Goal: Task Accomplishment & Management: Manage account settings

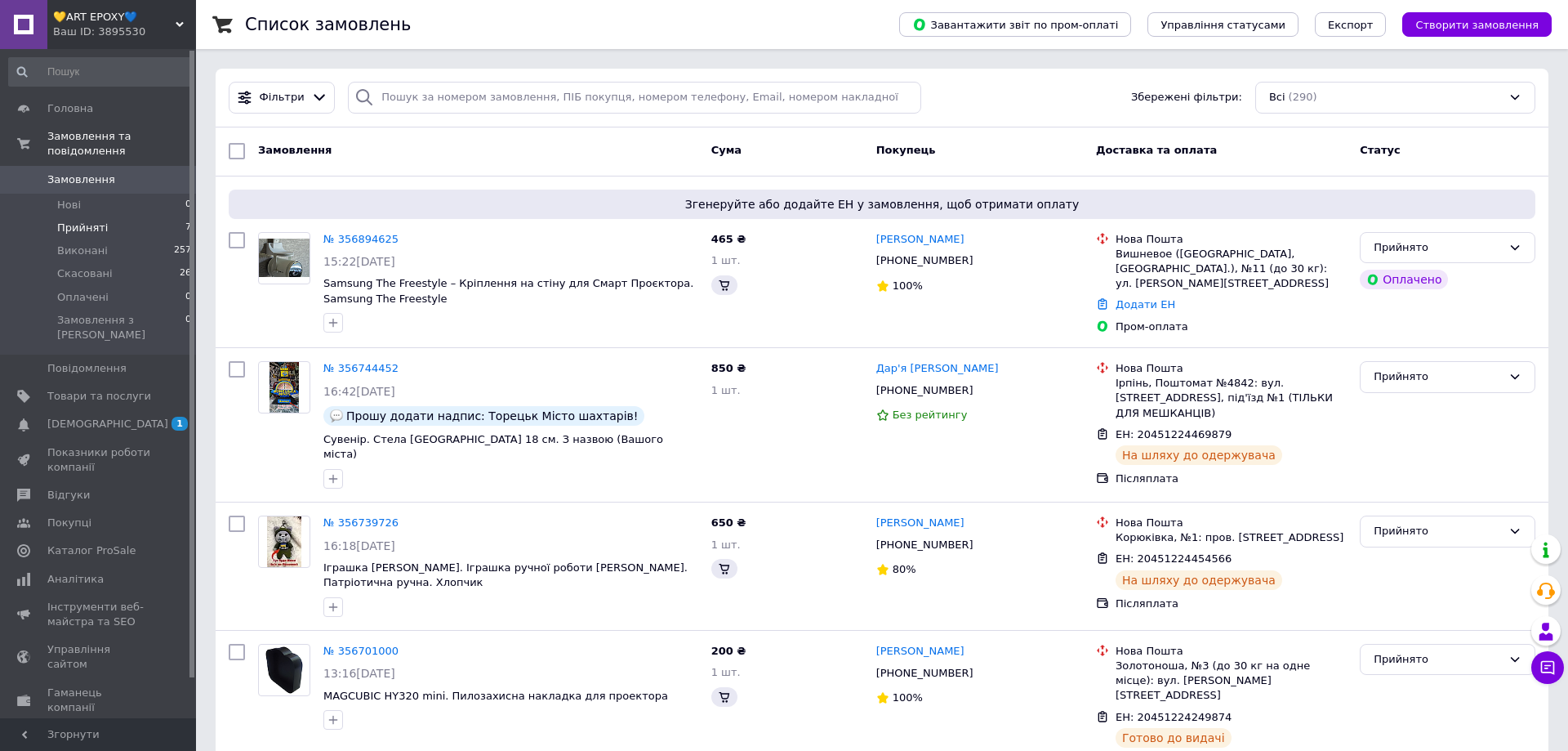
click at [96, 220] on span "Прийняті" at bounding box center [82, 228] width 51 height 15
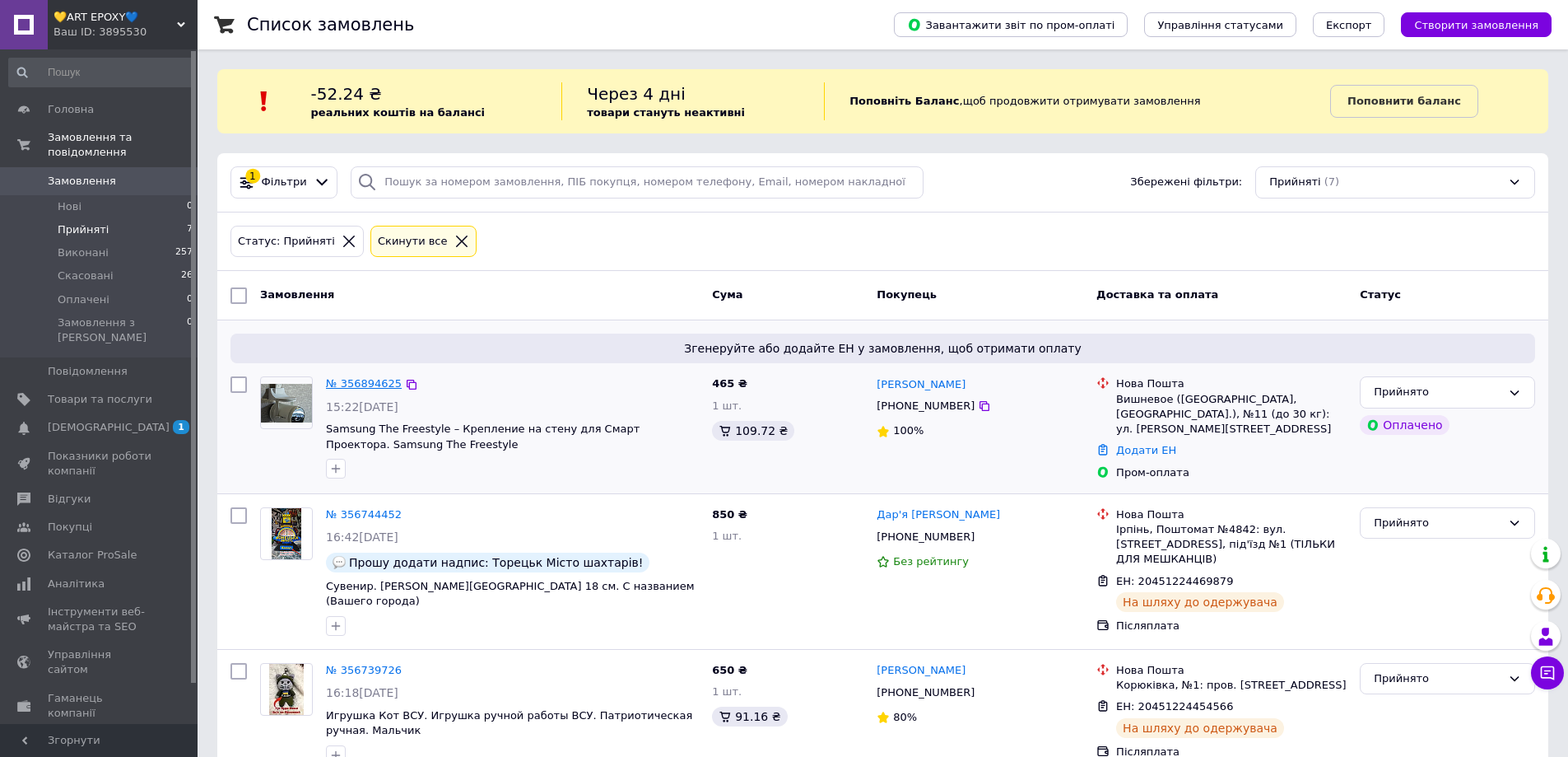
click at [368, 386] on link "№ 356894625" at bounding box center [364, 383] width 76 height 13
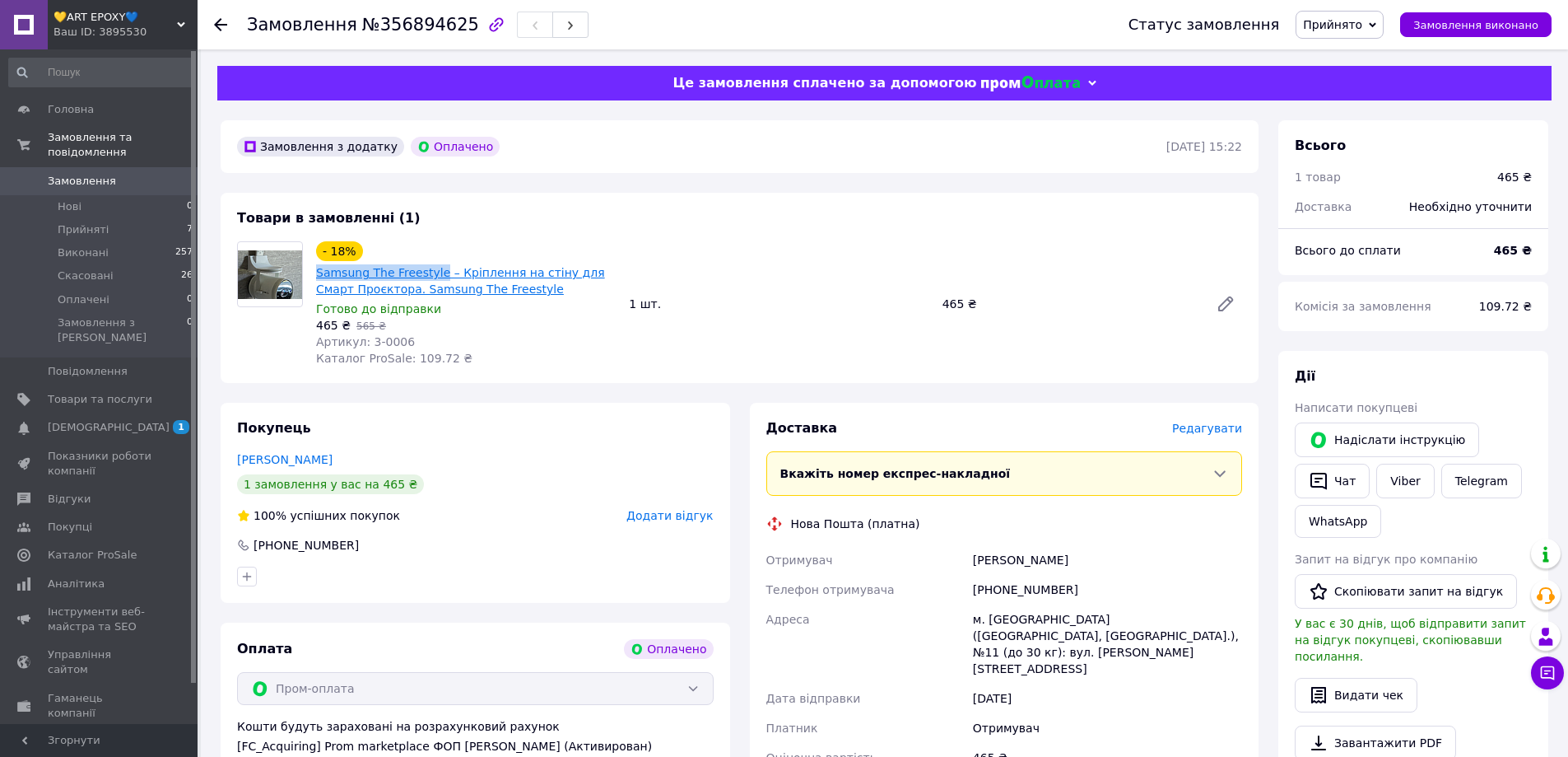
drag, startPoint x: 314, startPoint y: 276, endPoint x: 434, endPoint y: 273, distance: 120.0
click at [434, 273] on div "- 18% Samsung The Freestyle – Кріплення на стіну для Смарт Проєктора. Samsung T…" at bounding box center [466, 304] width 313 height 132
drag, startPoint x: 412, startPoint y: 341, endPoint x: 315, endPoint y: 349, distance: 97.3
click at [315, 349] on div "- 18% Samsung The Freestyle – Кріплення на стіну для Смарт Проєктора. Samsung T…" at bounding box center [466, 304] width 313 height 132
copy span "Артикул: 3-0006"
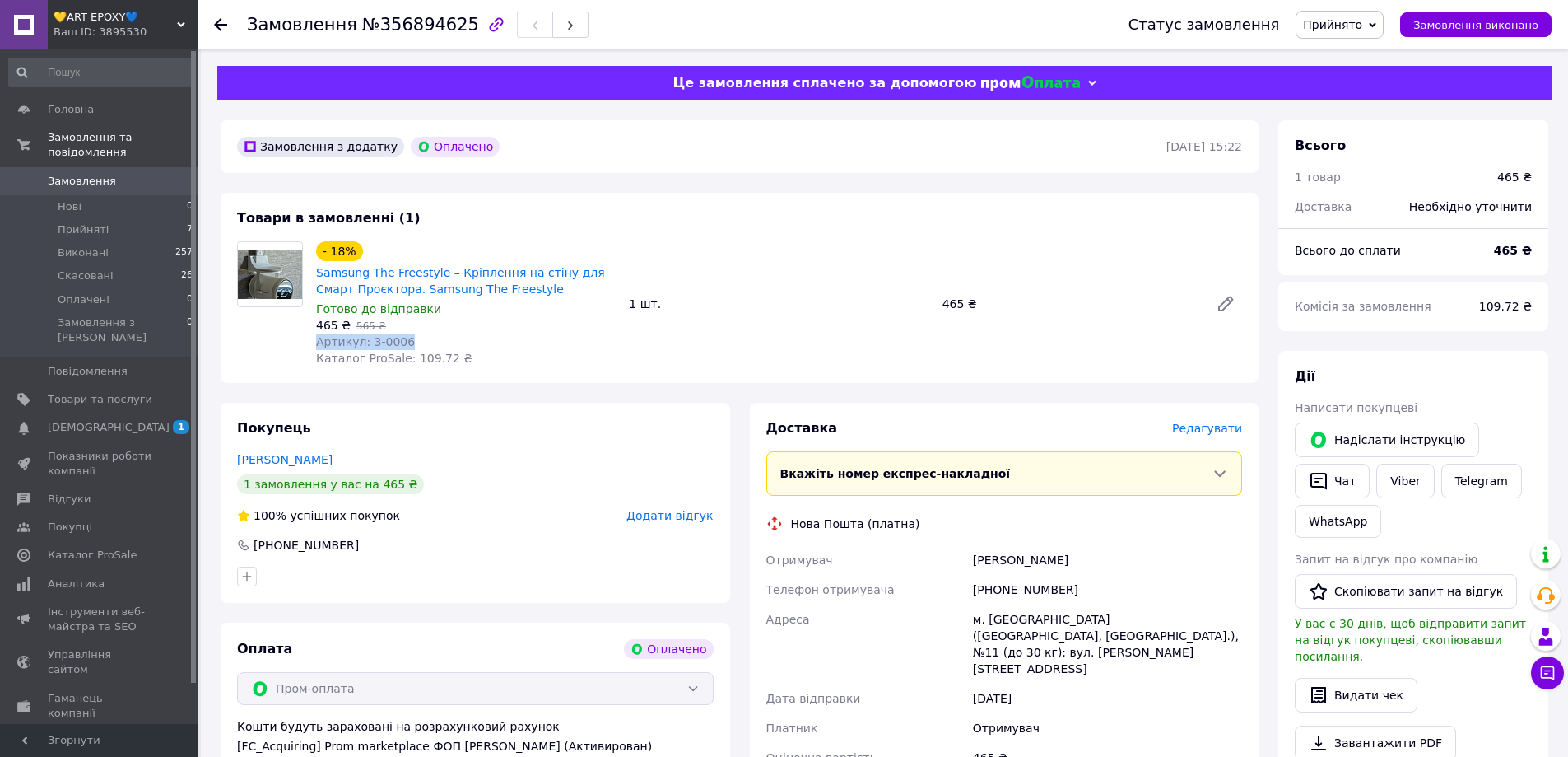
click at [431, 343] on div "Артикул: 3-0006" at bounding box center [466, 342] width 300 height 17
drag, startPoint x: 332, startPoint y: 324, endPoint x: 313, endPoint y: 328, distance: 19.4
click at [313, 328] on div "- 18% Samsung The Freestyle – Кріплення на стіну для Смарт Проєктора. Samsung T…" at bounding box center [466, 304] width 313 height 132
copy span "465"
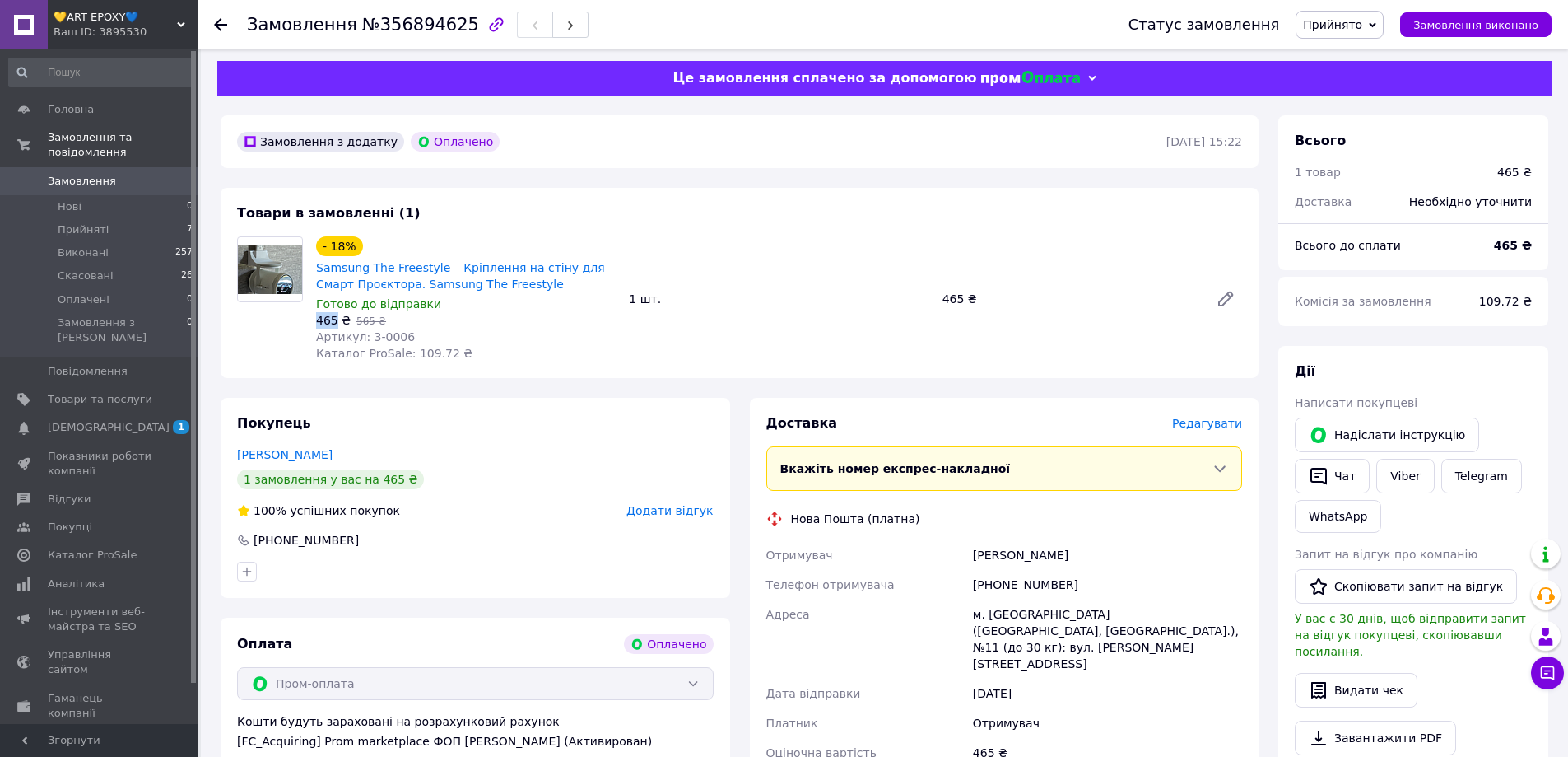
scroll to position [247, 0]
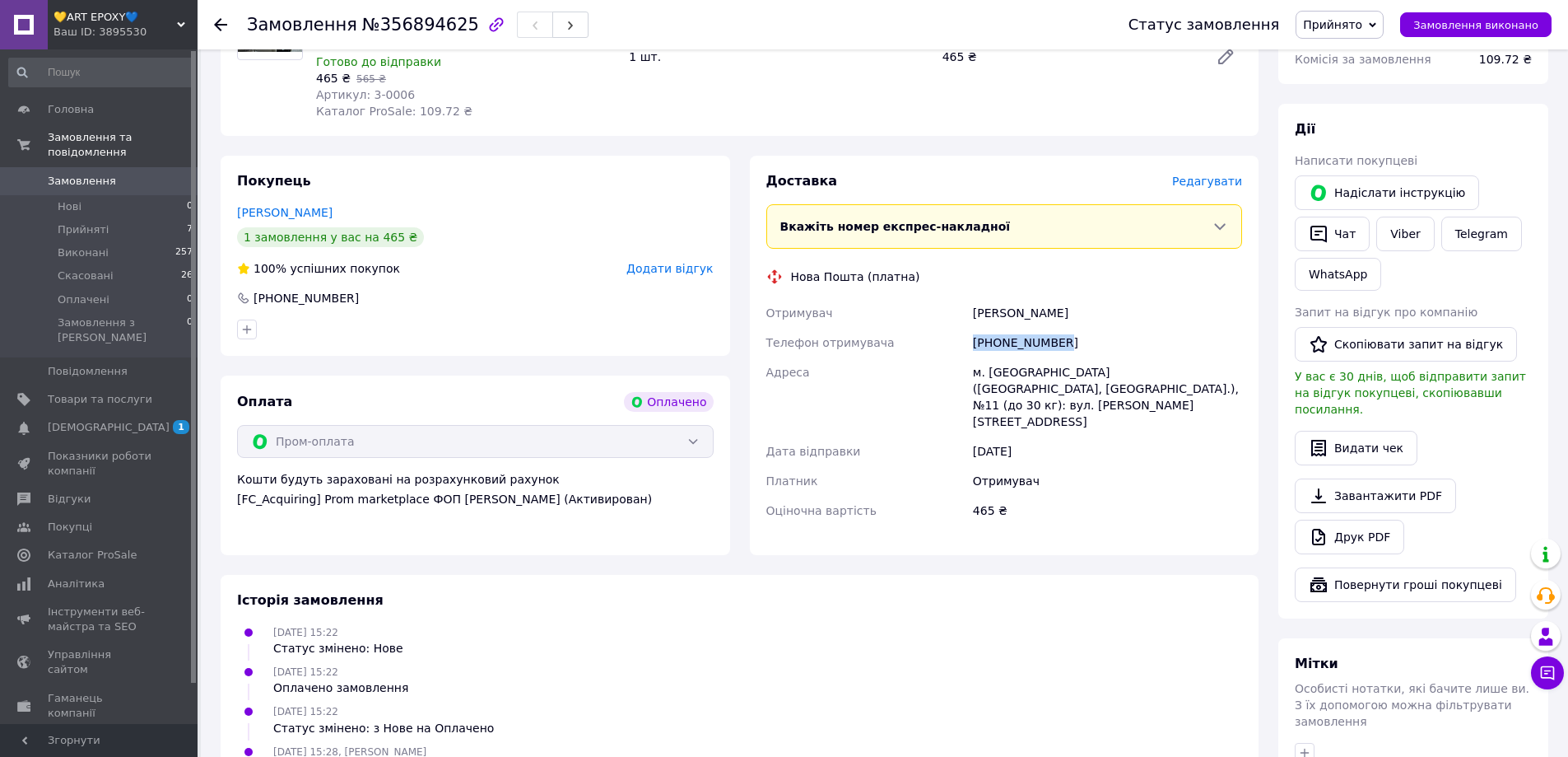
drag, startPoint x: 1057, startPoint y: 341, endPoint x: 978, endPoint y: 346, distance: 79.2
click at [973, 347] on div "[PHONE_NUMBER]" at bounding box center [1107, 343] width 275 height 30
copy div "[PHONE_NUMBER]"
drag, startPoint x: 1097, startPoint y: 314, endPoint x: 945, endPoint y: 305, distance: 152.3
click at [945, 305] on div "Отримувач [PERSON_NAME] Телефон отримувача [PHONE_NUMBER] [GEOGRAPHIC_DATA] м. …" at bounding box center [1005, 411] width 483 height 227
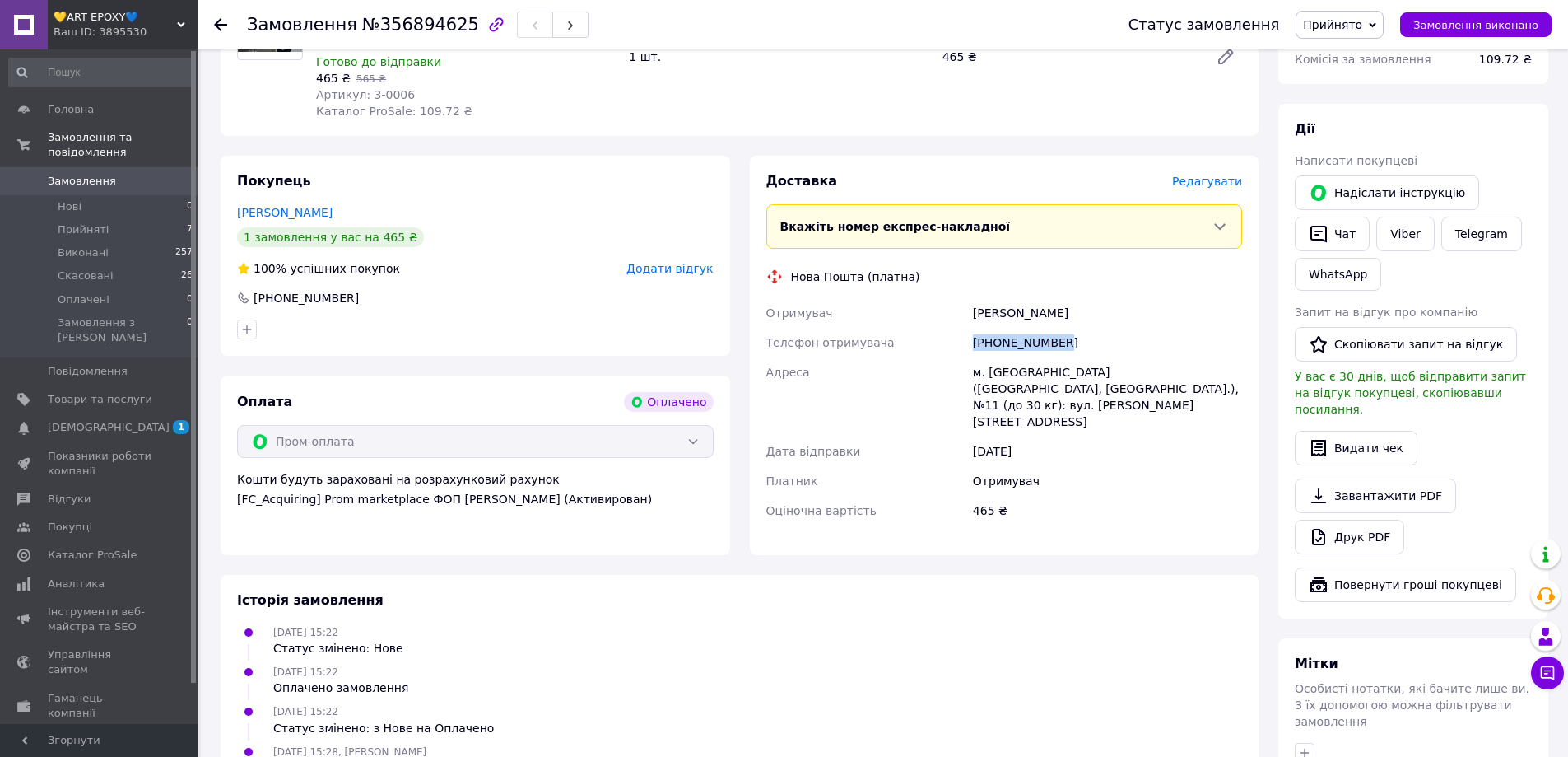
copy div "Отримувач [PERSON_NAME]"
drag, startPoint x: 1032, startPoint y: 373, endPoint x: 972, endPoint y: 370, distance: 60.1
click at [970, 371] on div "м. [GEOGRAPHIC_DATA] ([GEOGRAPHIC_DATA], [GEOGRAPHIC_DATA].), №11 (до 30 кг): в…" at bounding box center [1107, 396] width 275 height 79
copy div "м. [GEOGRAPHIC_DATA]"
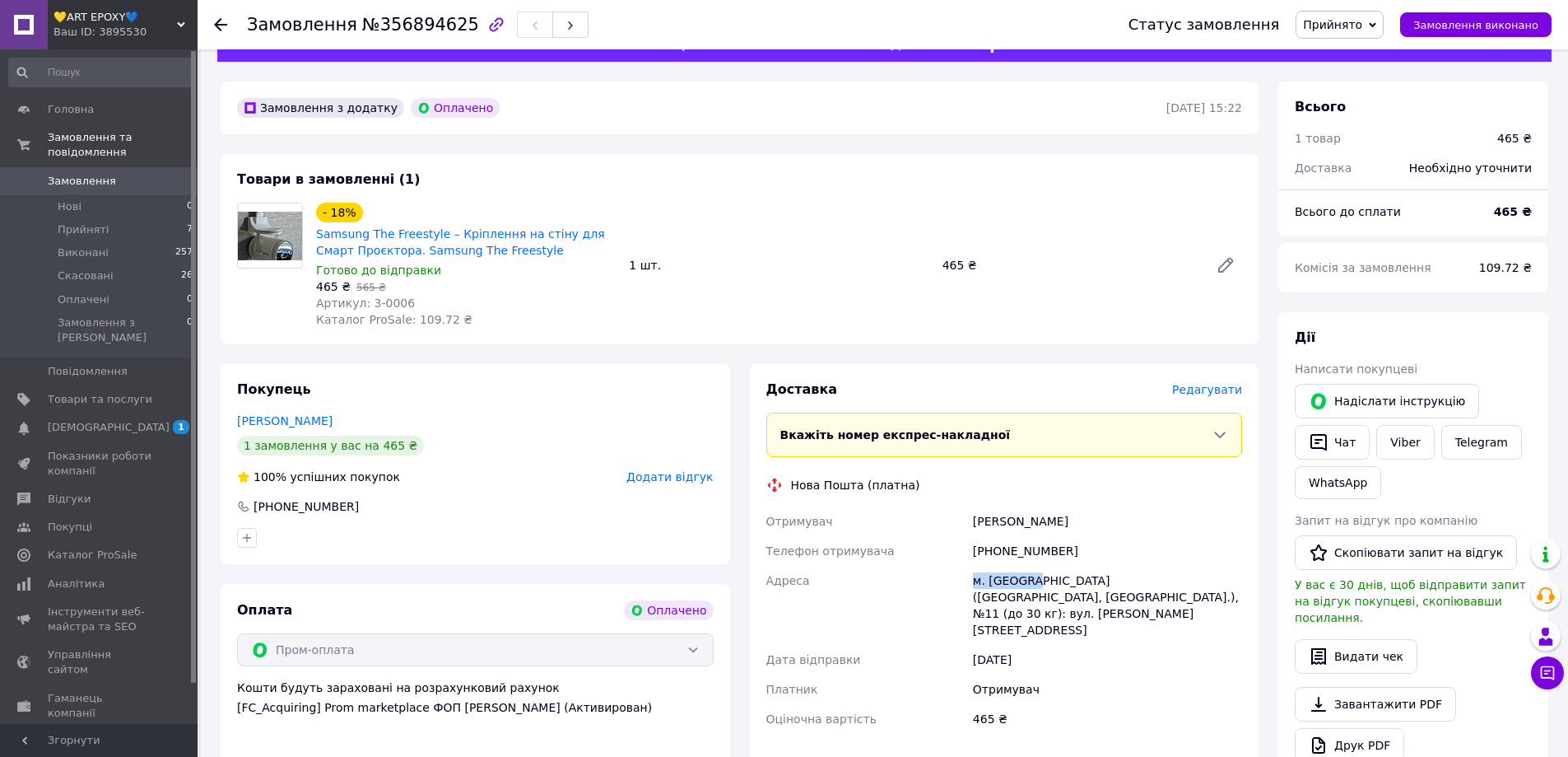
scroll to position [0, 0]
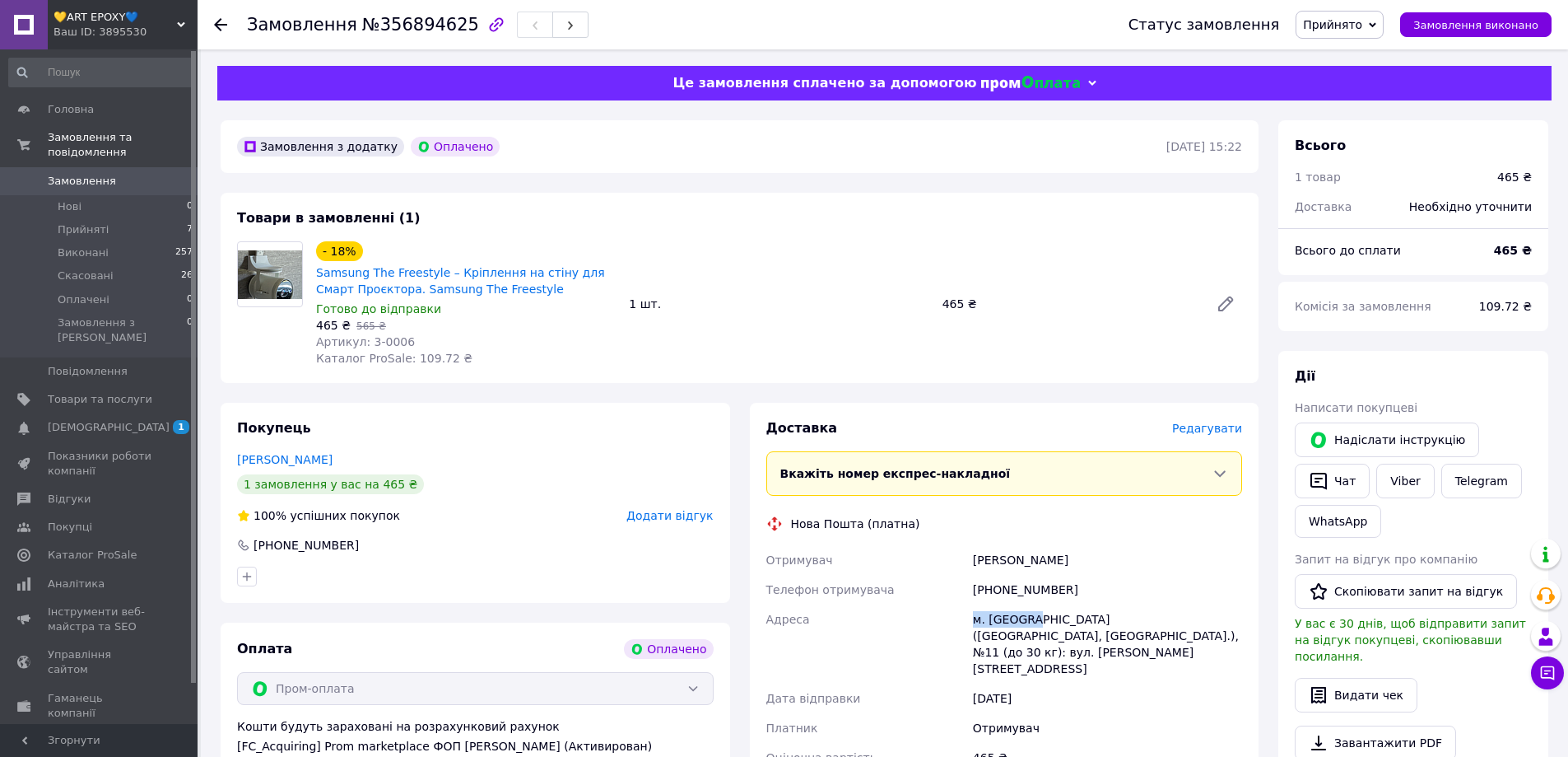
click at [92, 174] on span "Замовлення" at bounding box center [82, 181] width 68 height 15
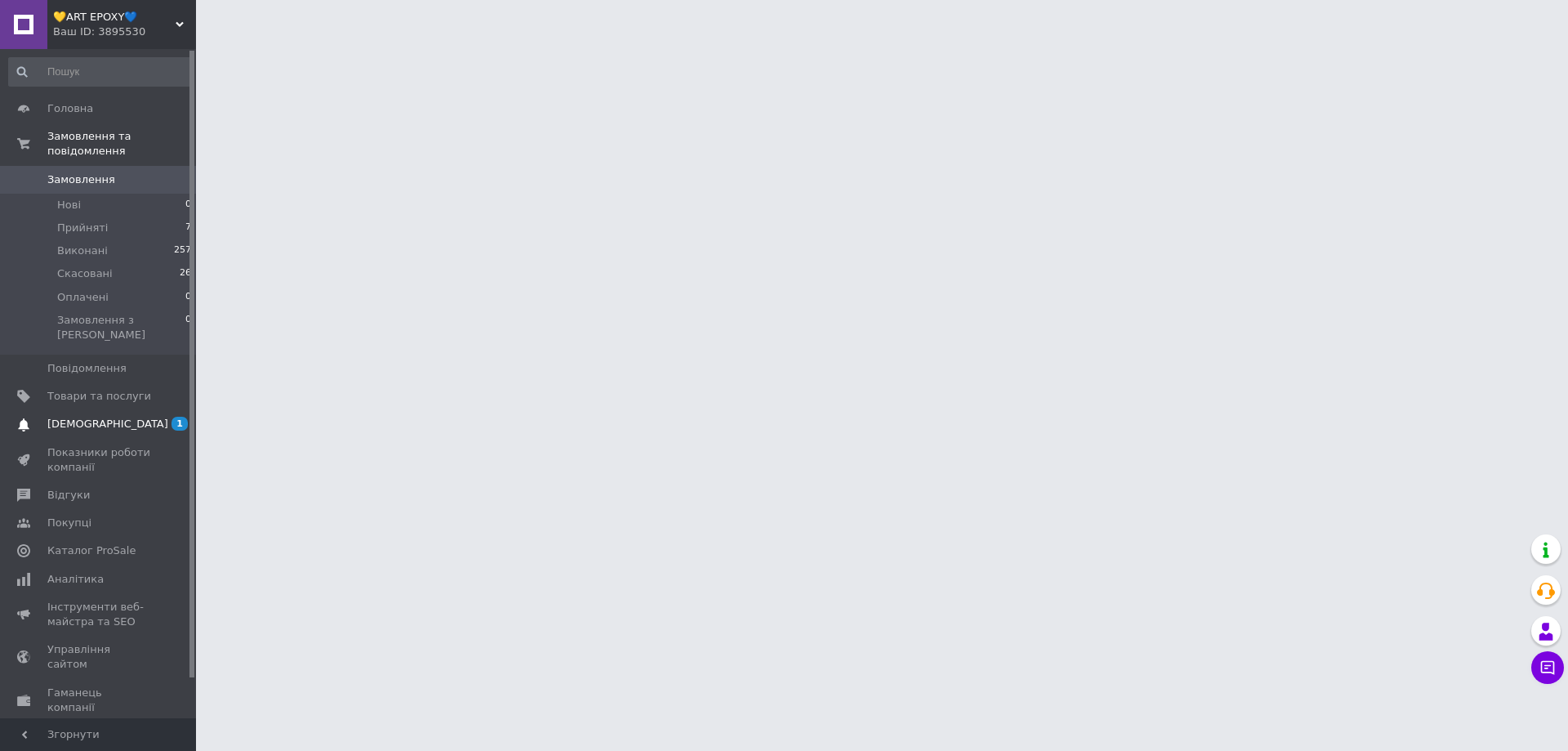
click at [82, 416] on span "[DEMOGRAPHIC_DATA]" at bounding box center [108, 424] width 121 height 15
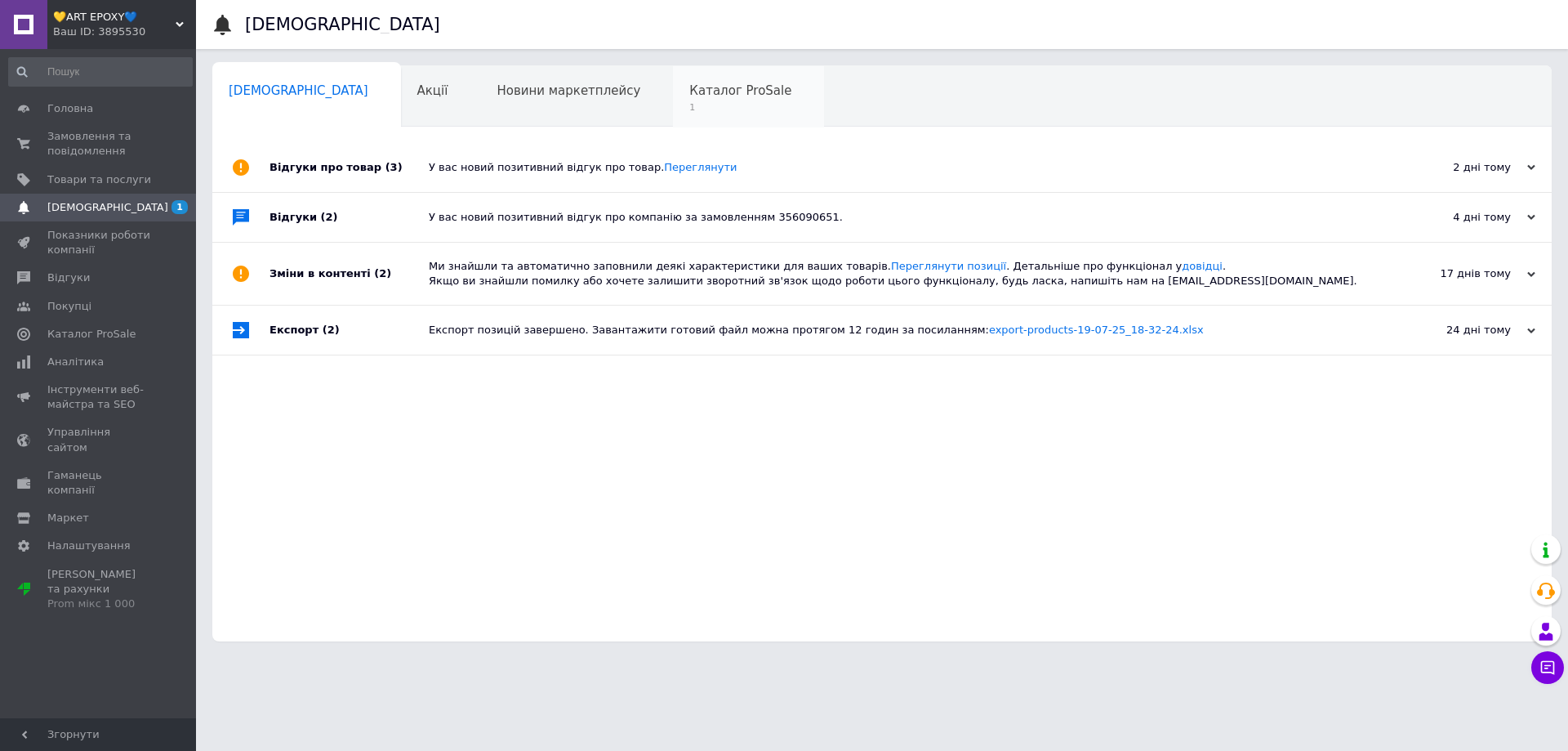
click at [673, 99] on div "Каталог ProSale 1" at bounding box center [748, 97] width 152 height 62
click at [690, 85] on span "Каталог ProSale" at bounding box center [740, 91] width 102 height 15
click at [690, 84] on span "Каталог ProSale" at bounding box center [740, 91] width 102 height 15
click at [669, 171] on link "Переглянути" at bounding box center [700, 166] width 73 height 12
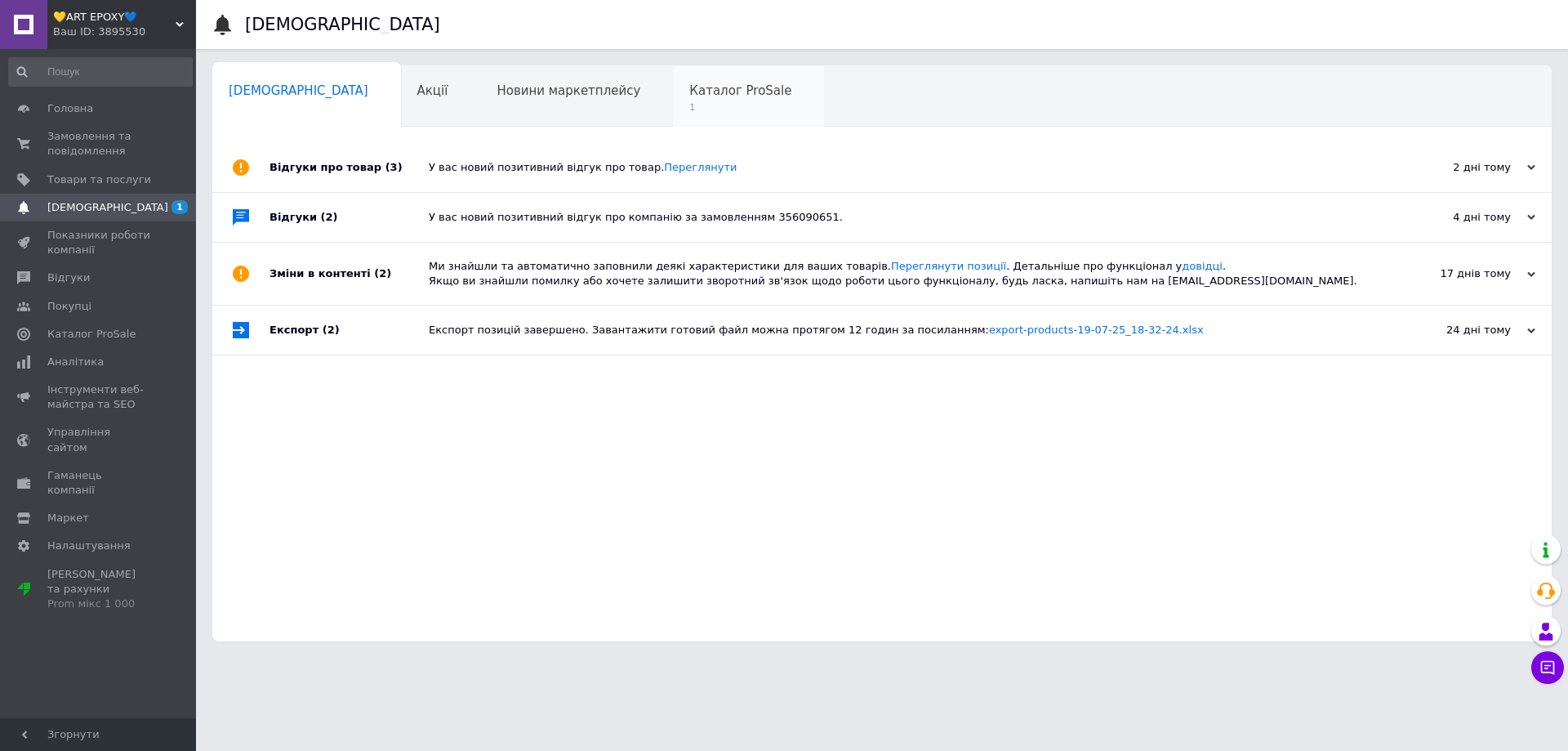
click at [690, 92] on span "Каталог ProSale" at bounding box center [740, 91] width 102 height 15
click at [537, 99] on div "Новини маркетплейсу 0" at bounding box center [576, 97] width 193 height 62
click at [673, 99] on div "Каталог ProSale 1" at bounding box center [748, 97] width 152 height 62
click at [87, 180] on span "Товари та послуги" at bounding box center [99, 180] width 103 height 15
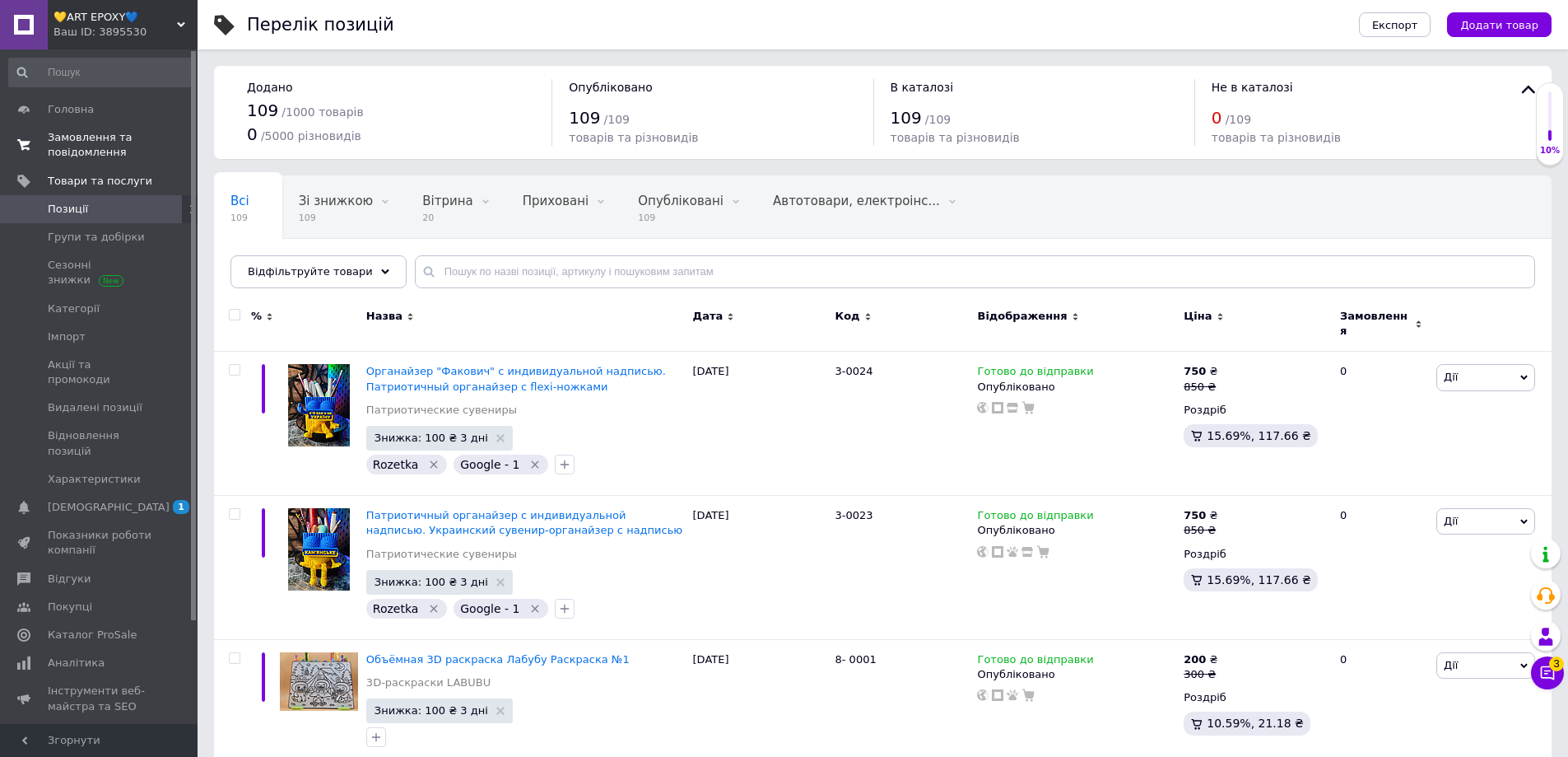
click at [88, 141] on span "Замовлення та повідомлення" at bounding box center [99, 145] width 104 height 30
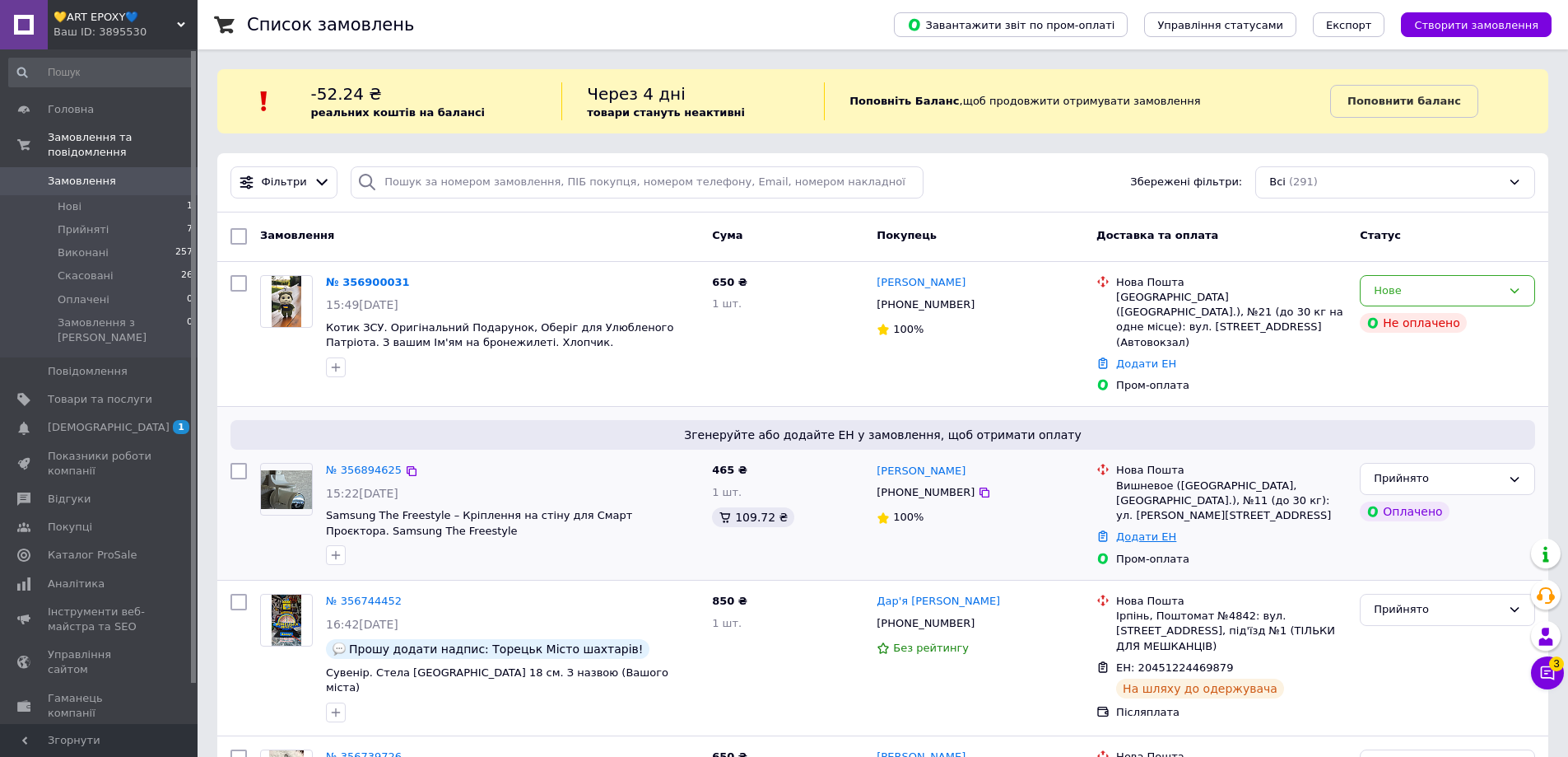
click at [1129, 530] on link "Додати ЕН" at bounding box center [1147, 536] width 60 height 13
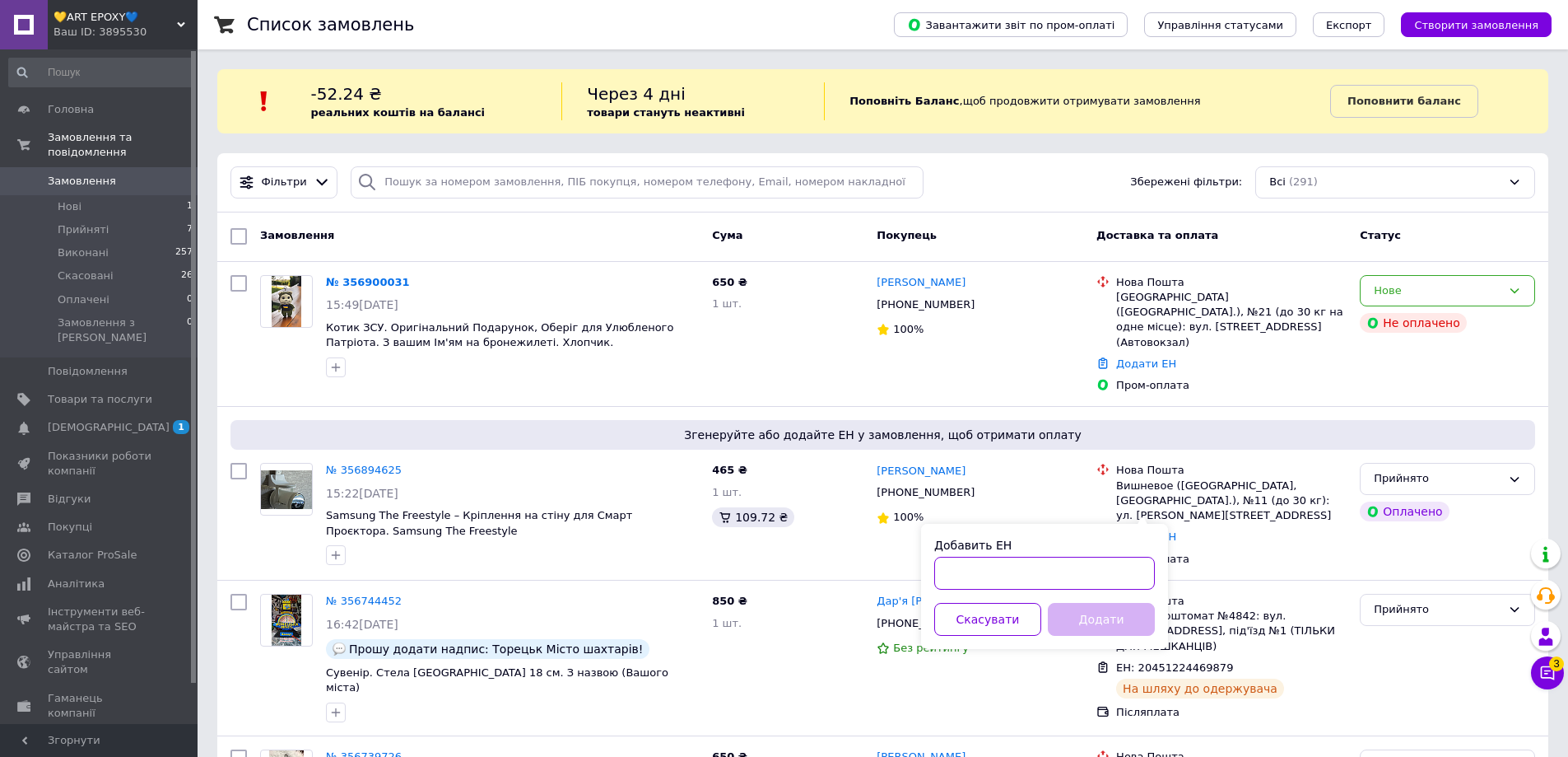
paste input "20451225167540"
type input "20451225167540"
click at [1085, 623] on button "Додати" at bounding box center [1102, 618] width 107 height 33
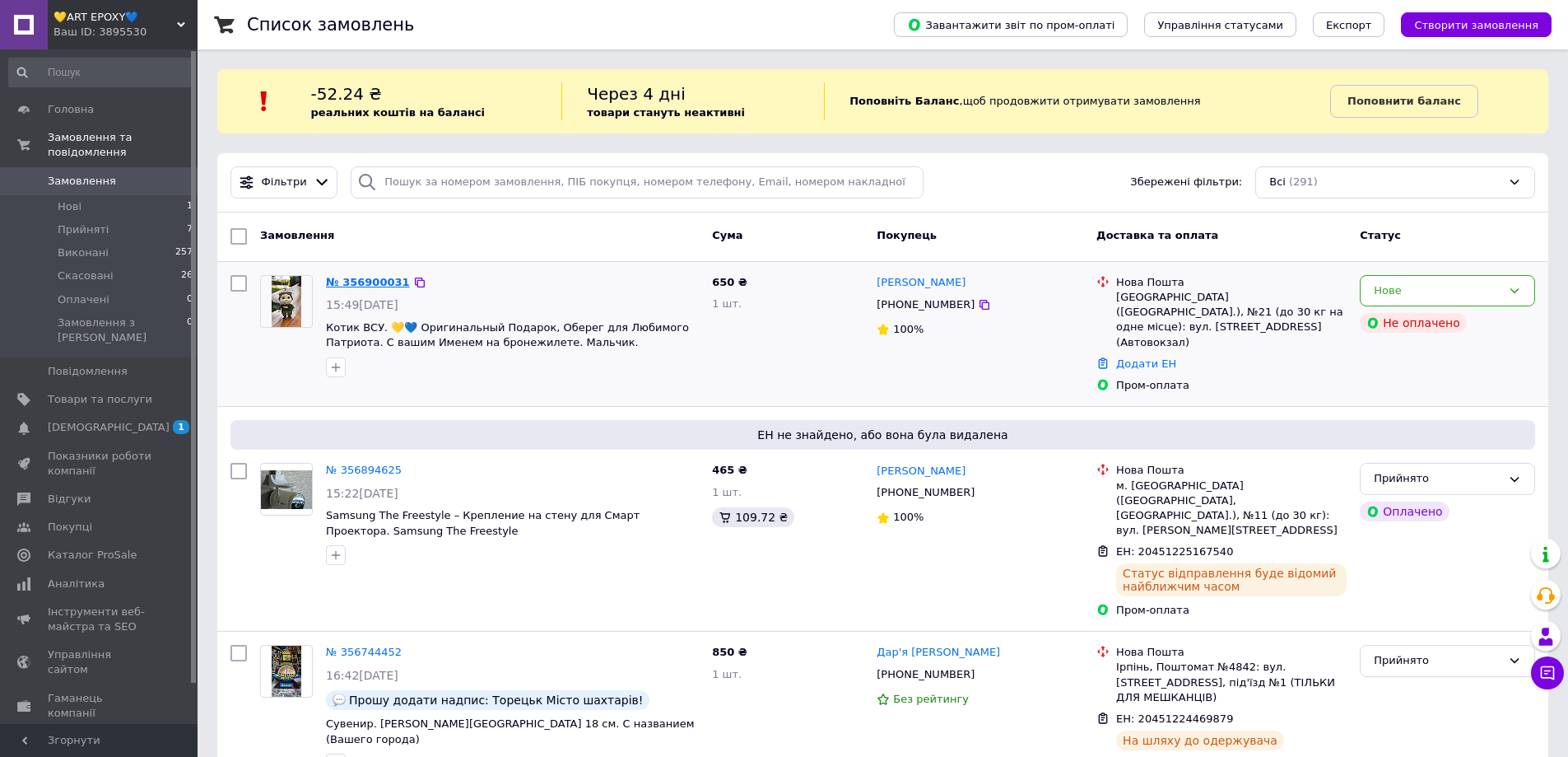
click at [381, 280] on link "№ 356900031" at bounding box center [368, 281] width 84 height 13
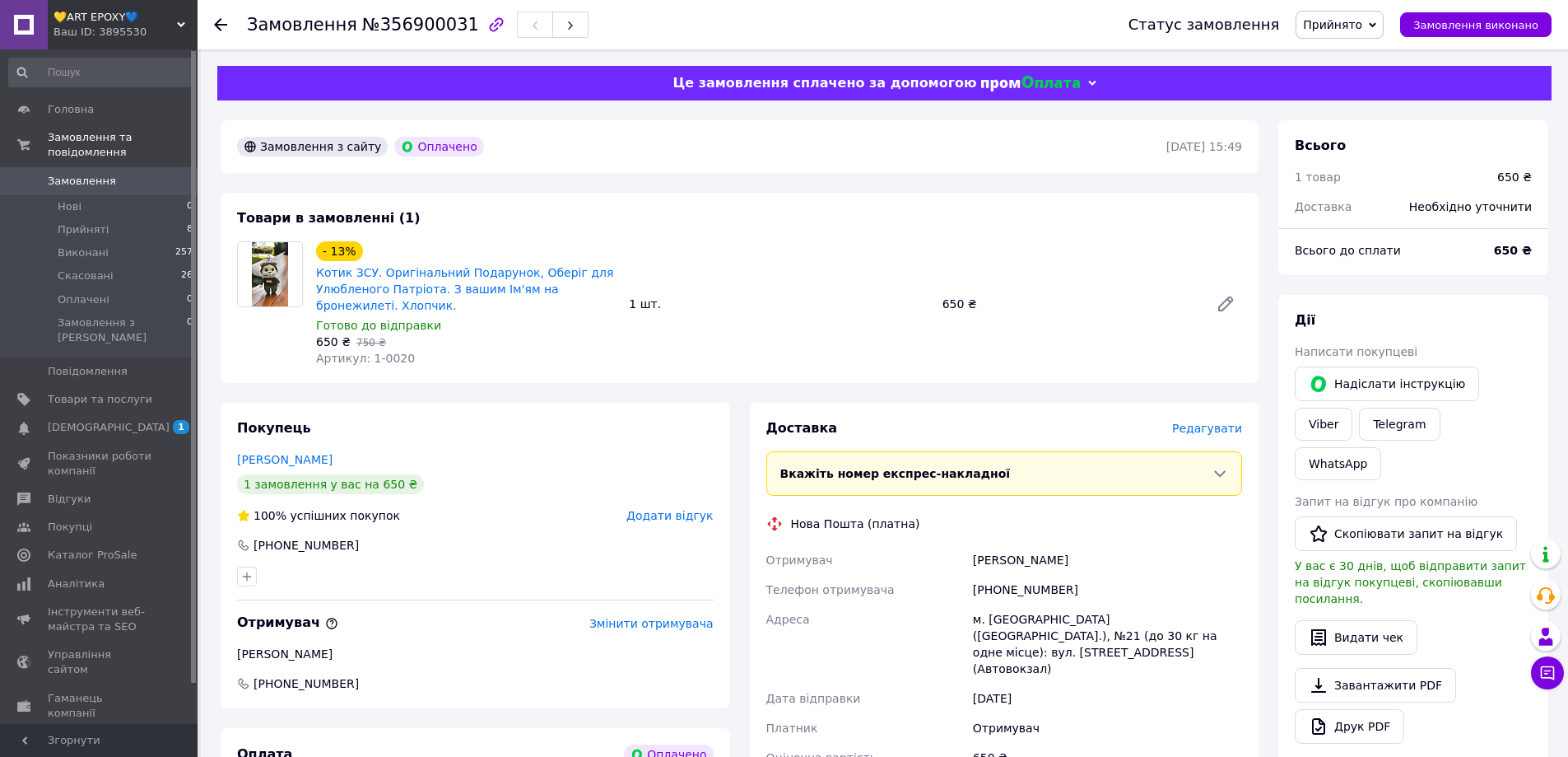
scroll to position [164, 0]
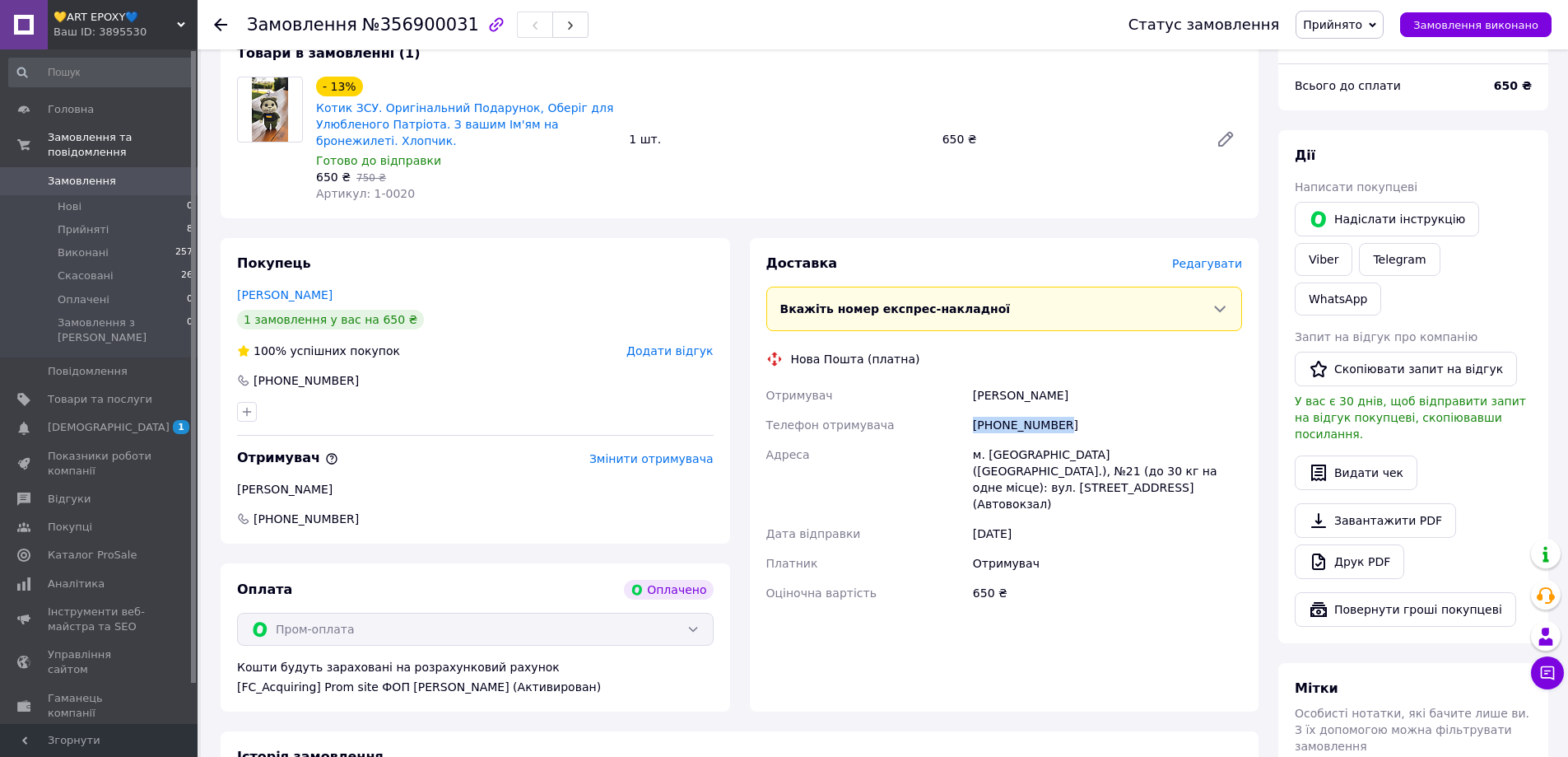
drag, startPoint x: 1068, startPoint y: 423, endPoint x: 969, endPoint y: 429, distance: 99.2
click at [970, 429] on div "[PHONE_NUMBER]" at bounding box center [1107, 425] width 275 height 30
copy div "[PHONE_NUMBER]"
drag, startPoint x: 1070, startPoint y: 396, endPoint x: 976, endPoint y: 401, distance: 94.1
click at [976, 401] on div "[PERSON_NAME]" at bounding box center [1107, 396] width 275 height 30
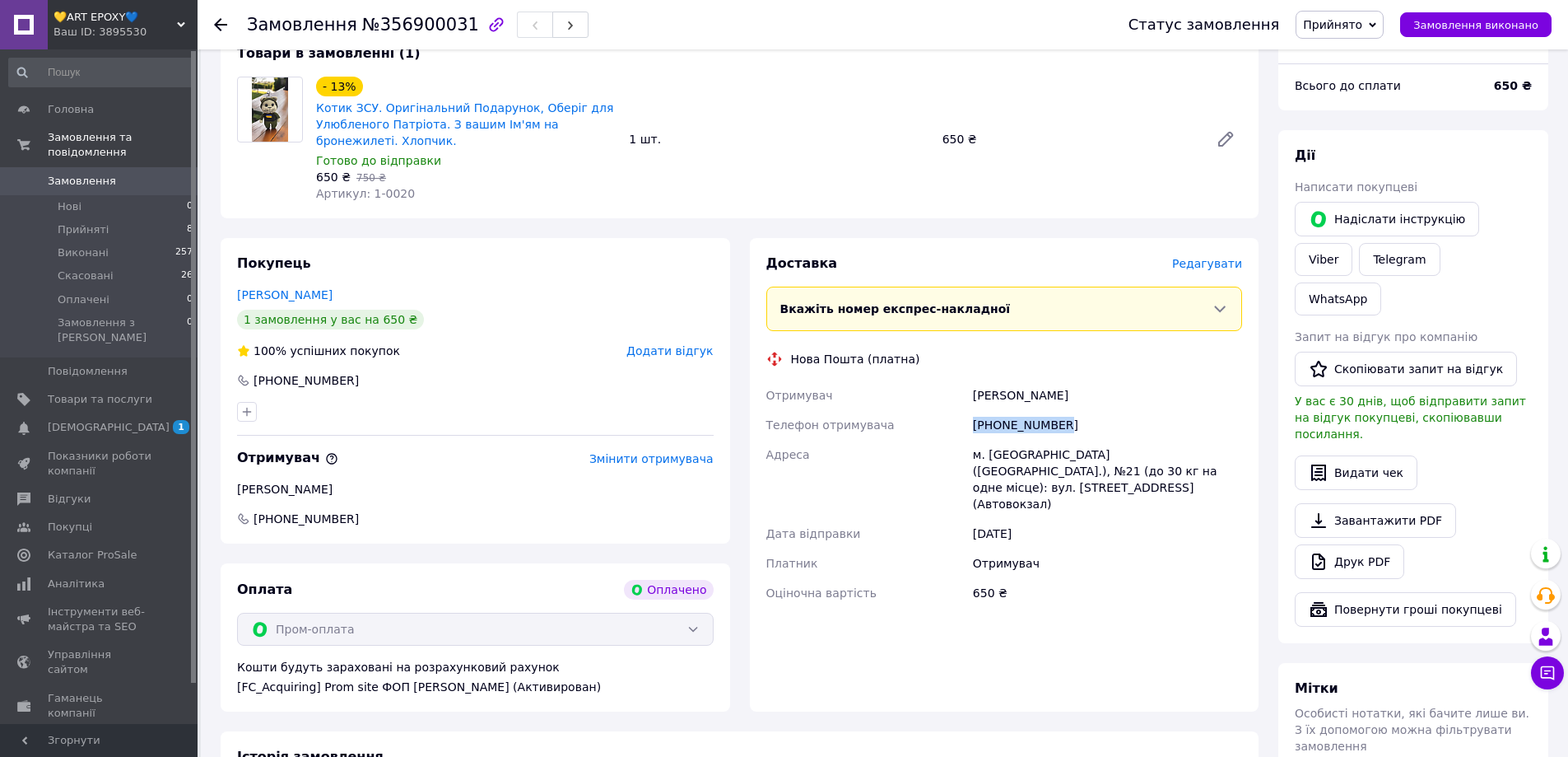
copy div "[PERSON_NAME]"
drag, startPoint x: 1031, startPoint y: 454, endPoint x: 974, endPoint y: 455, distance: 57.0
click at [974, 455] on div "м. [GEOGRAPHIC_DATA] ([GEOGRAPHIC_DATA].), №21 (до 30 кг на одне місце): вул. […" at bounding box center [1107, 479] width 275 height 79
copy div "м. [GEOGRAPHIC_DATA]"
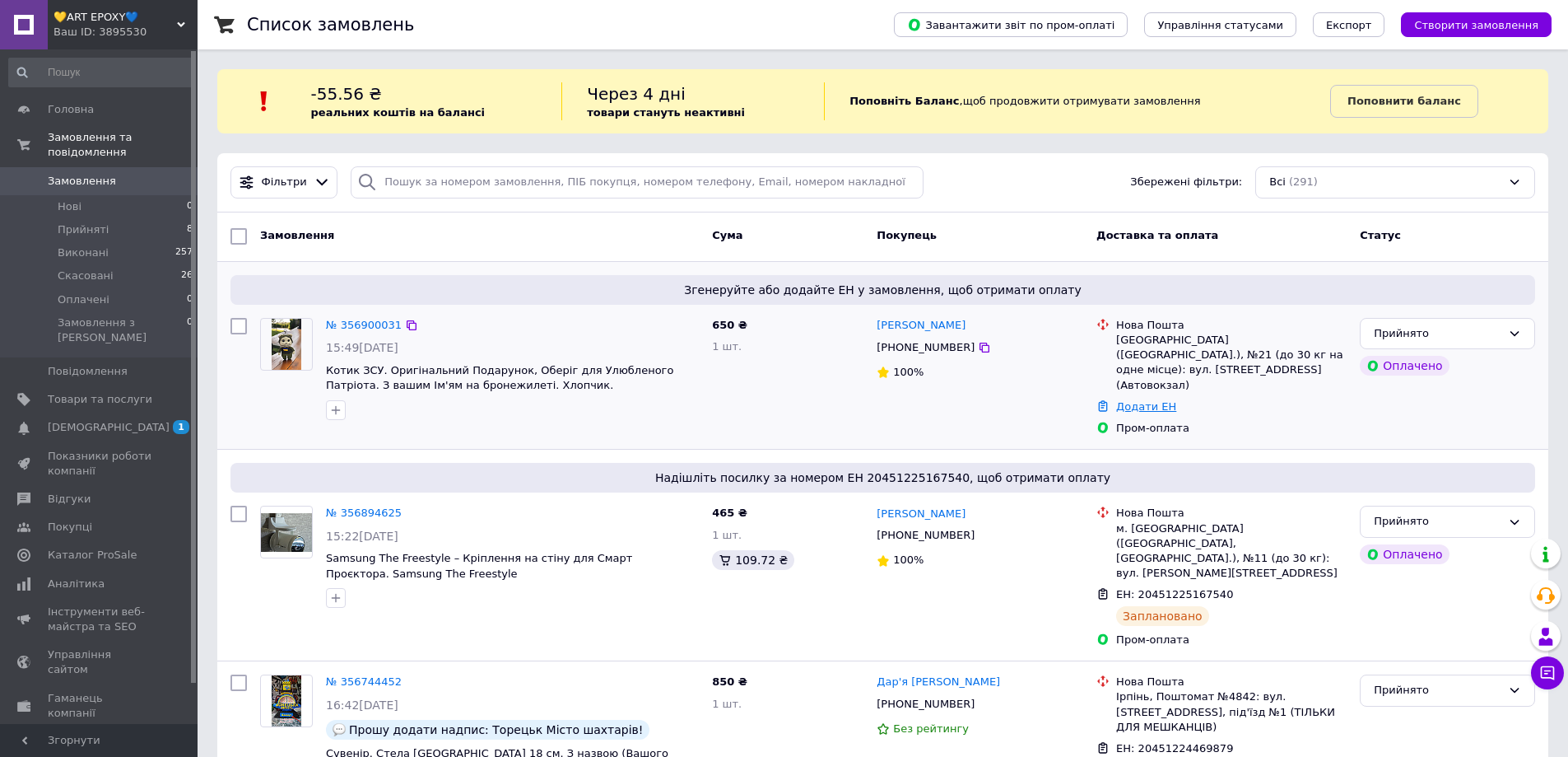
click at [1136, 400] on link "Додати ЕН" at bounding box center [1147, 406] width 60 height 13
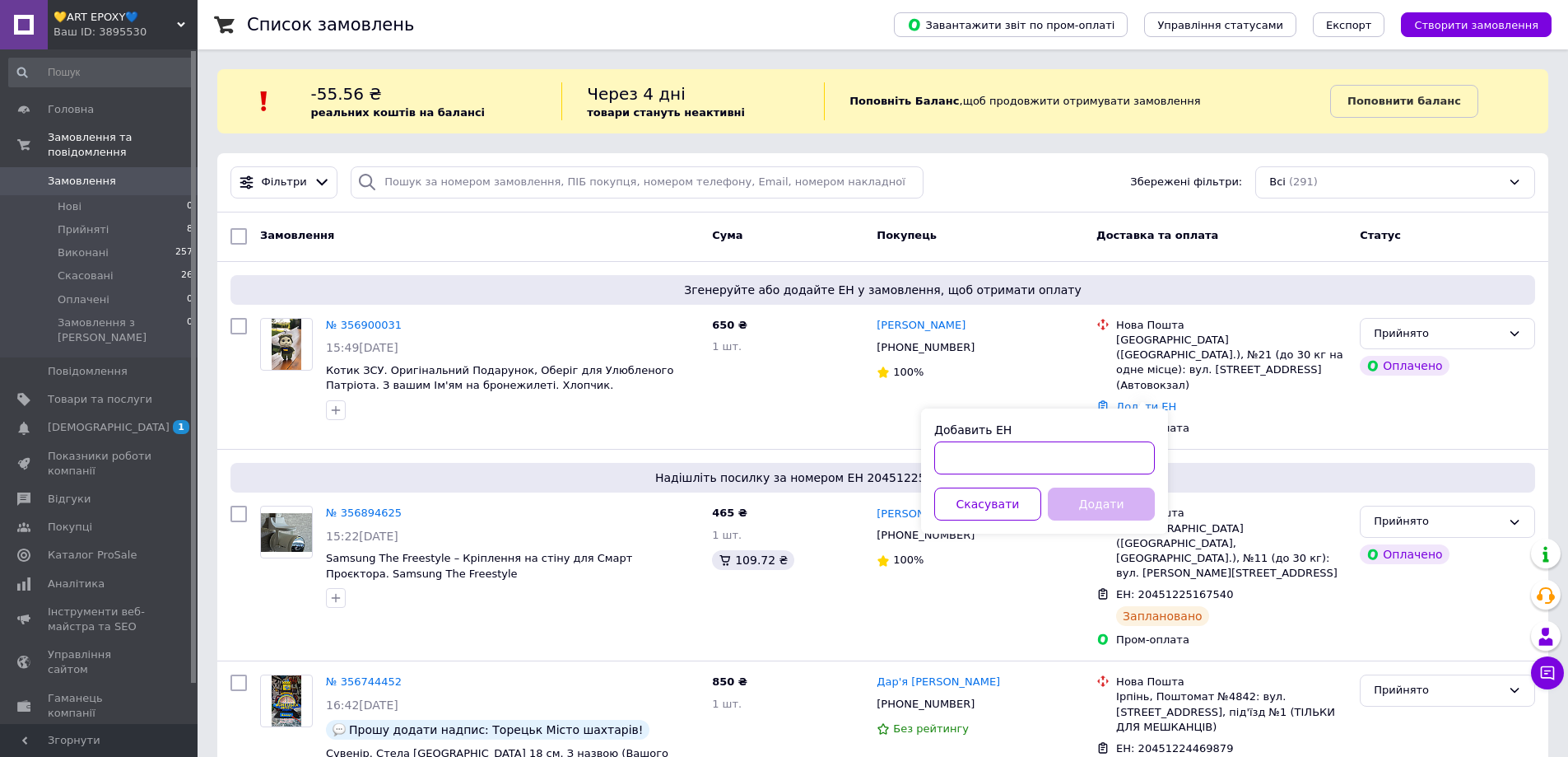
paste input "20451225212813"
type input "20451225212813"
click at [1106, 507] on button "Додати" at bounding box center [1102, 503] width 107 height 33
